Goal: Check status: Check status

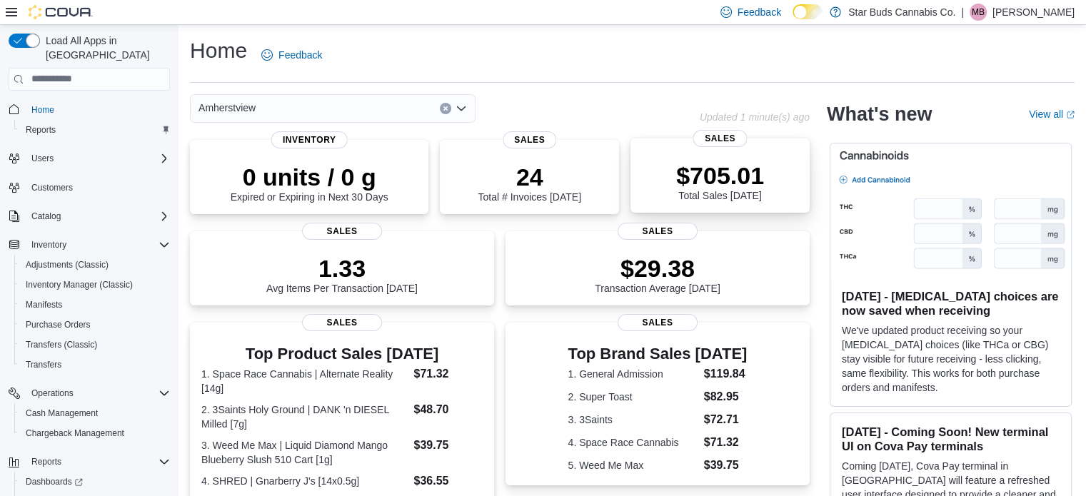
click at [741, 199] on div "$705.01 Total Sales [DATE]" at bounding box center [720, 181] width 88 height 40
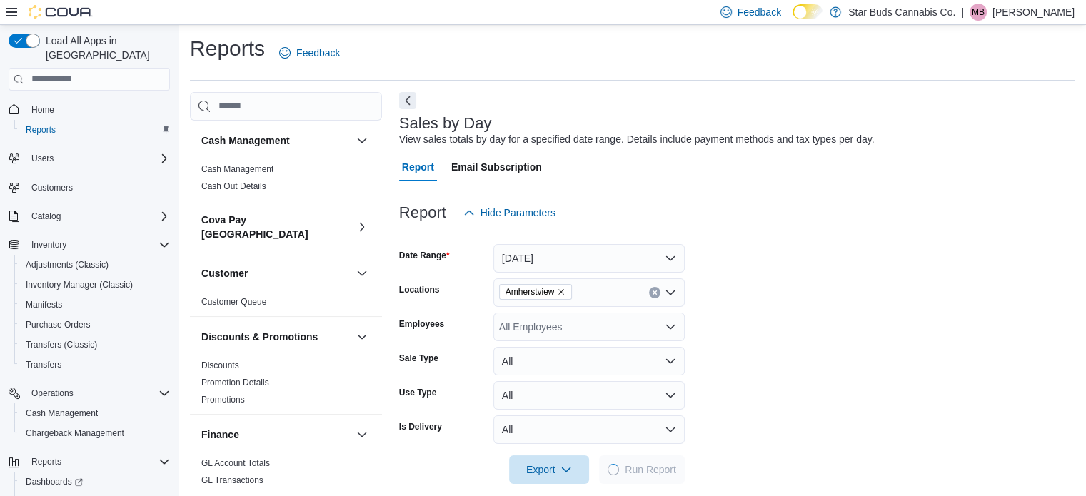
scroll to position [18, 0]
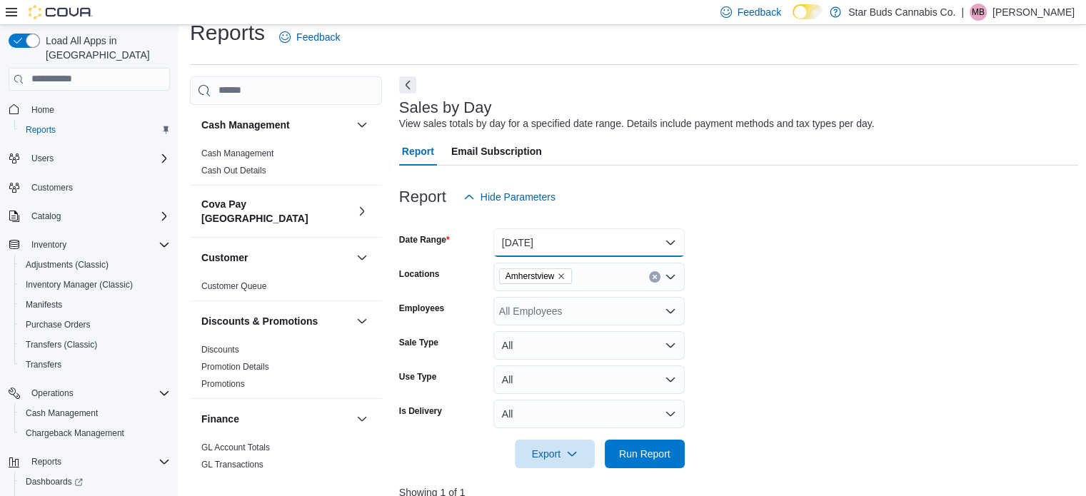
click at [598, 239] on button "Today" at bounding box center [588, 243] width 191 height 29
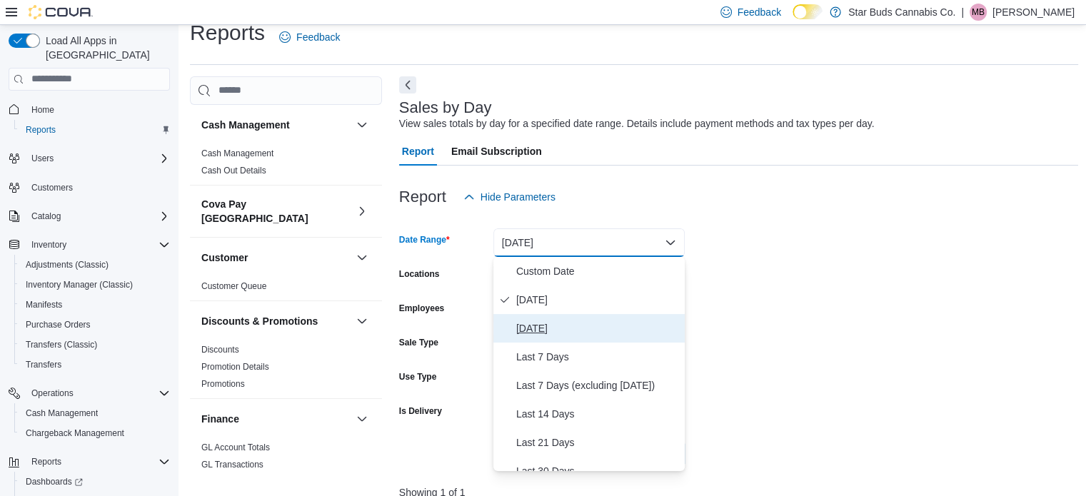
click at [540, 328] on span "Yesterday" at bounding box center [597, 328] width 163 height 17
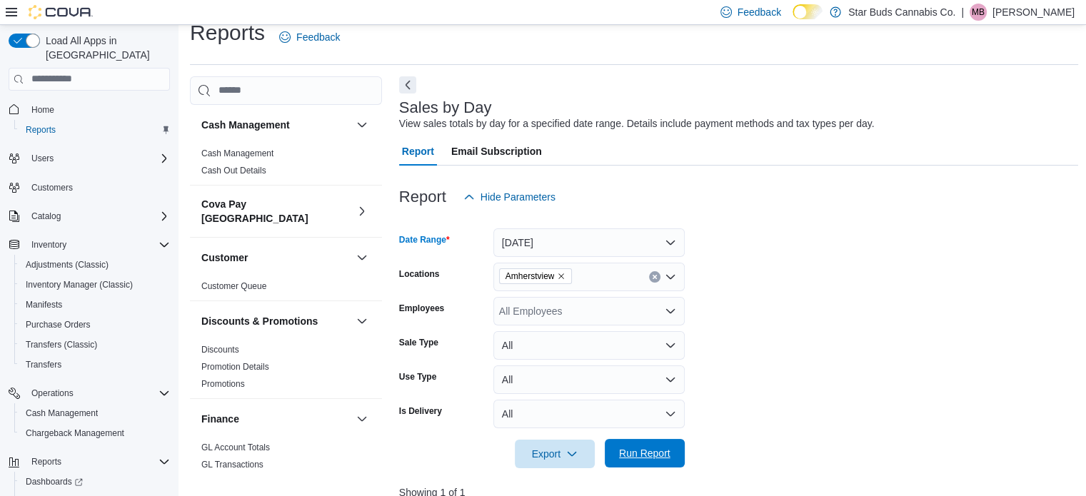
click at [648, 445] on span "Run Report" at bounding box center [644, 453] width 63 height 29
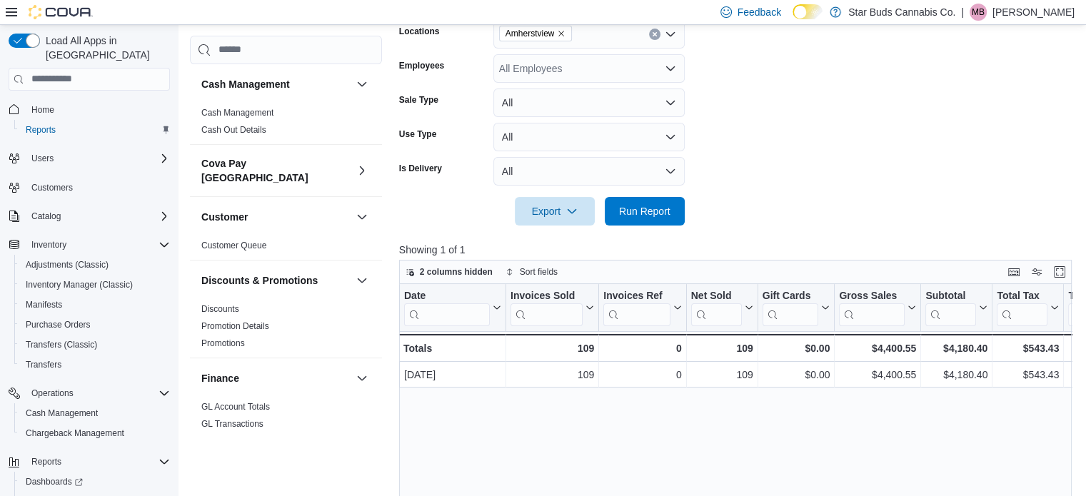
scroll to position [283, 0]
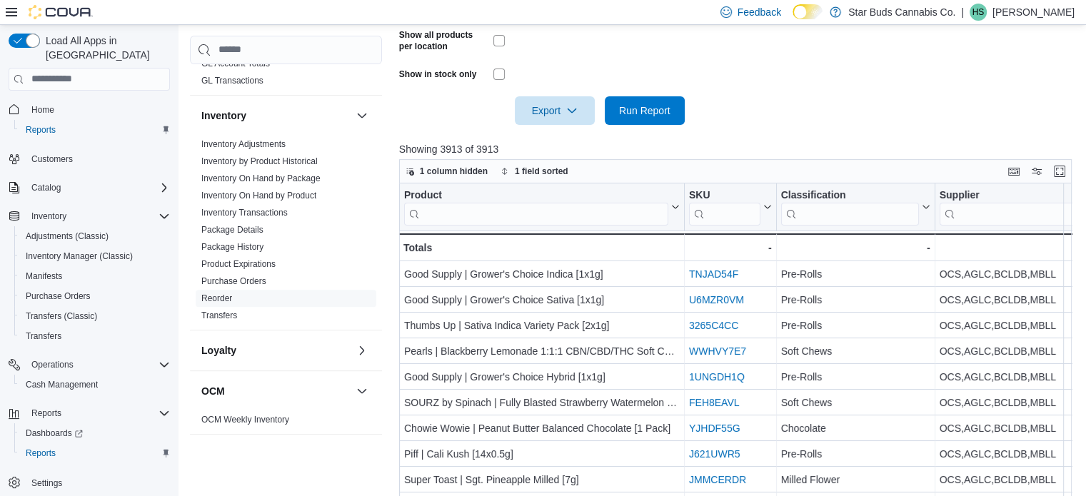
scroll to position [486, 0]
